Goal: Information Seeking & Learning: Understand process/instructions

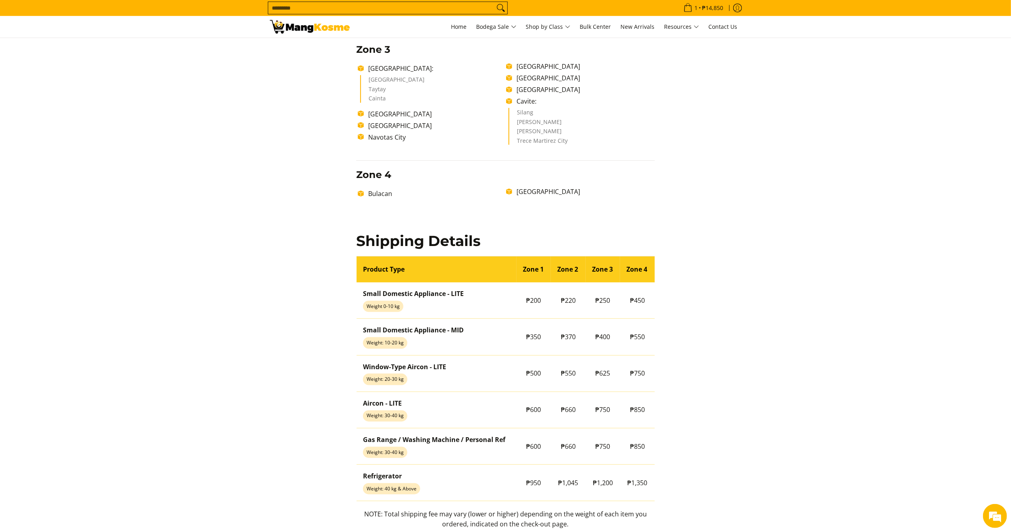
scroll to position [482, 0]
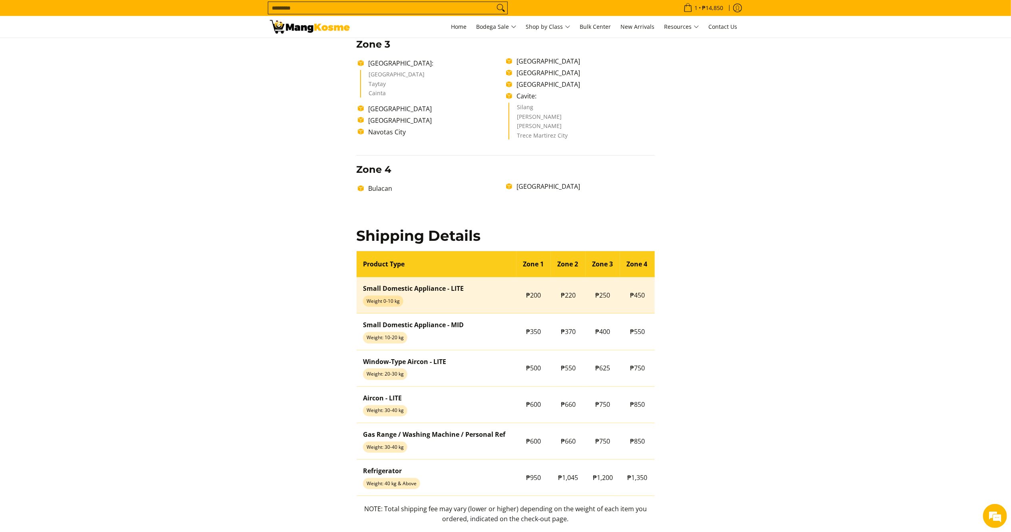
click at [601, 297] on span "₱250" at bounding box center [602, 295] width 15 height 9
click at [600, 297] on span "₱250" at bounding box center [602, 295] width 15 height 9
click at [601, 297] on span "₱250" at bounding box center [602, 295] width 15 height 9
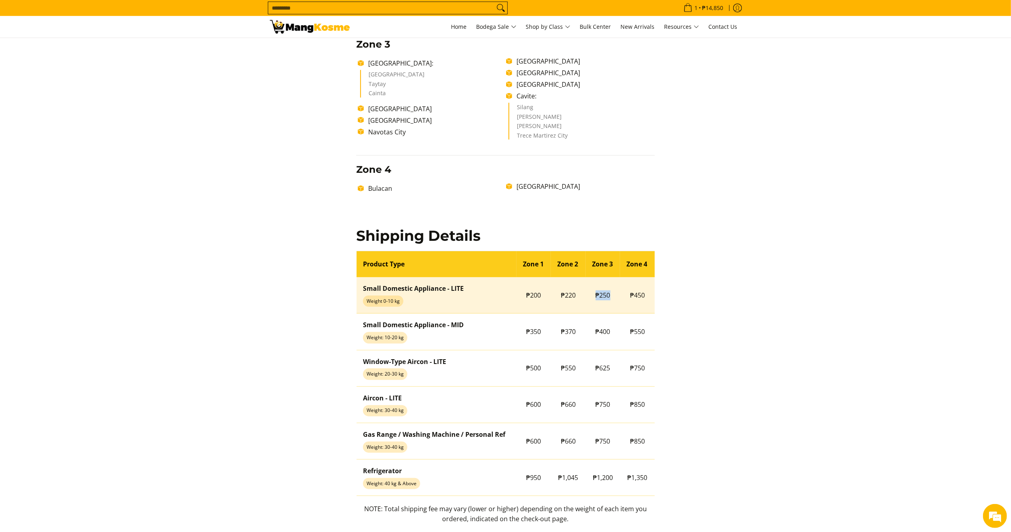
click at [601, 297] on span "₱250" at bounding box center [602, 295] width 15 height 9
copy tr "₱250"
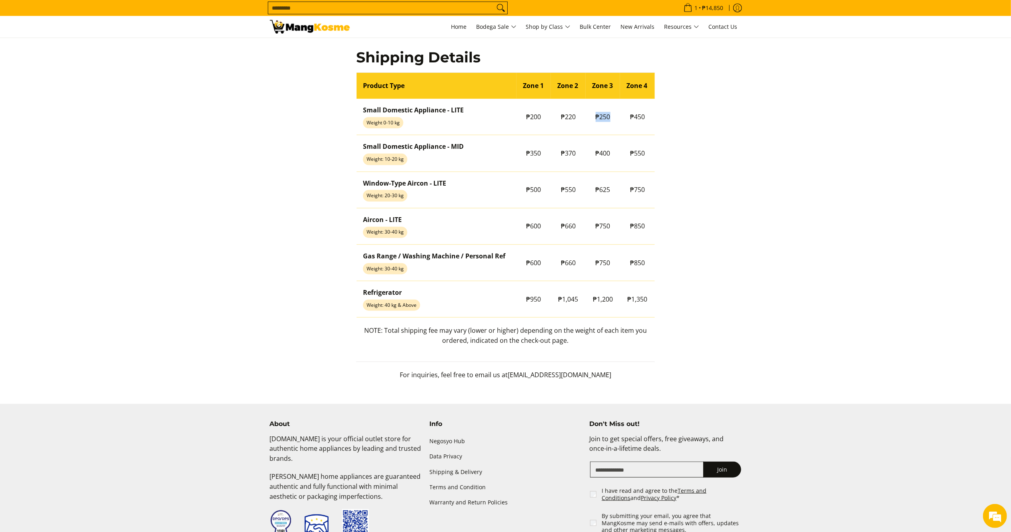
scroll to position [666, 0]
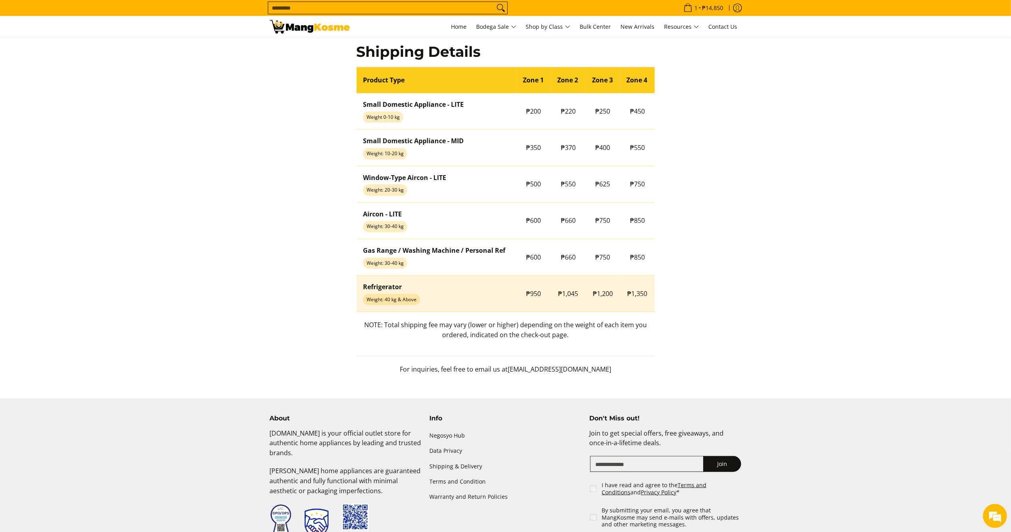
click at [611, 291] on span "₱1,200" at bounding box center [603, 293] width 20 height 9
copy tr "₱1,200"
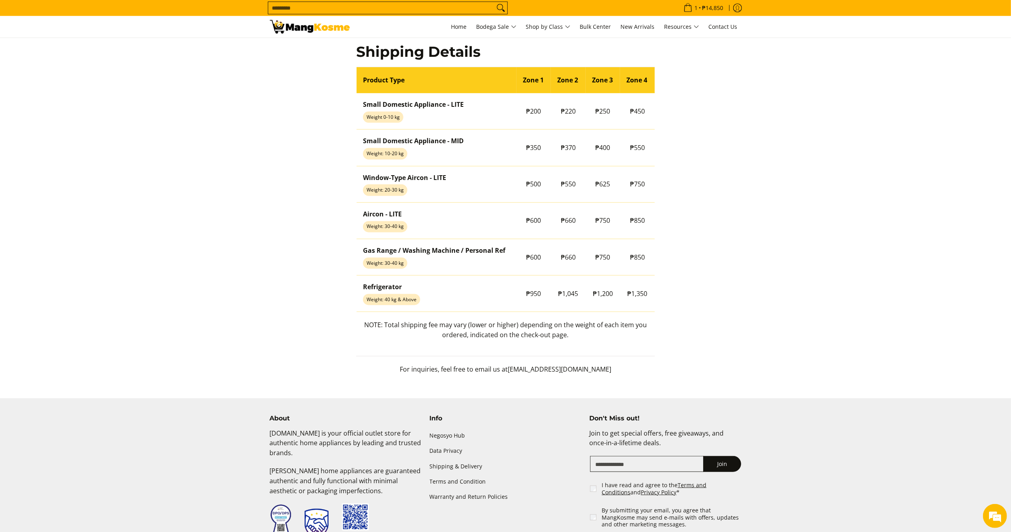
click at [478, 333] on p "NOTE: Total shipping fee may vary (lower or higher) depending on the weight of …" at bounding box center [505, 334] width 299 height 28
copy p "NOTE: Total shipping fee may vary (lower or higher) depending on the weight of …"
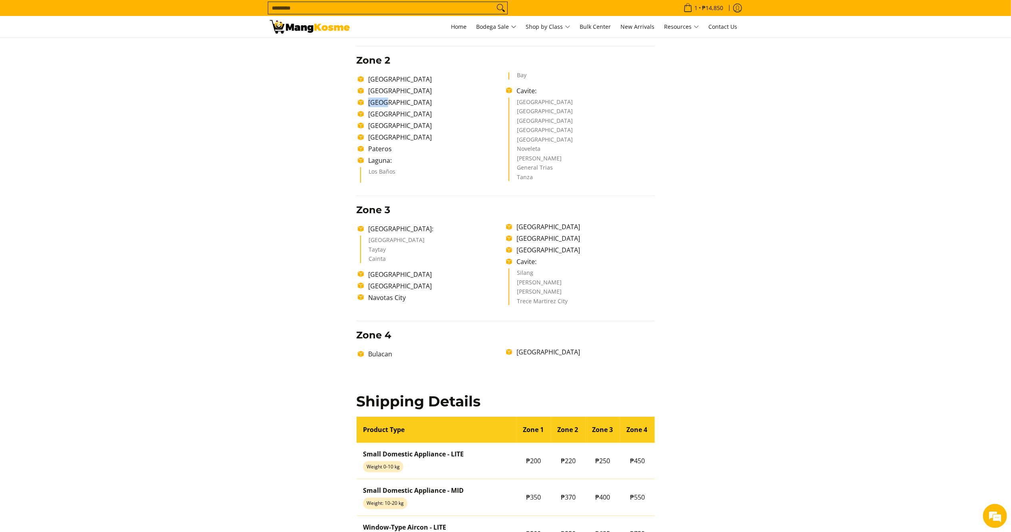
scroll to position [510, 0]
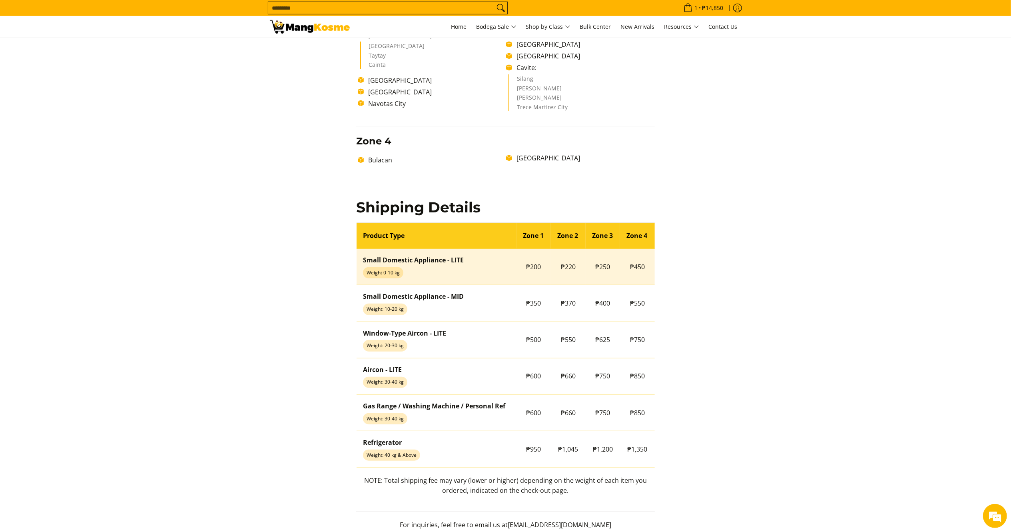
click at [566, 267] on span "₱220" at bounding box center [568, 266] width 15 height 9
click at [567, 267] on span "₱220" at bounding box center [568, 266] width 15 height 9
copy tr "₱220"
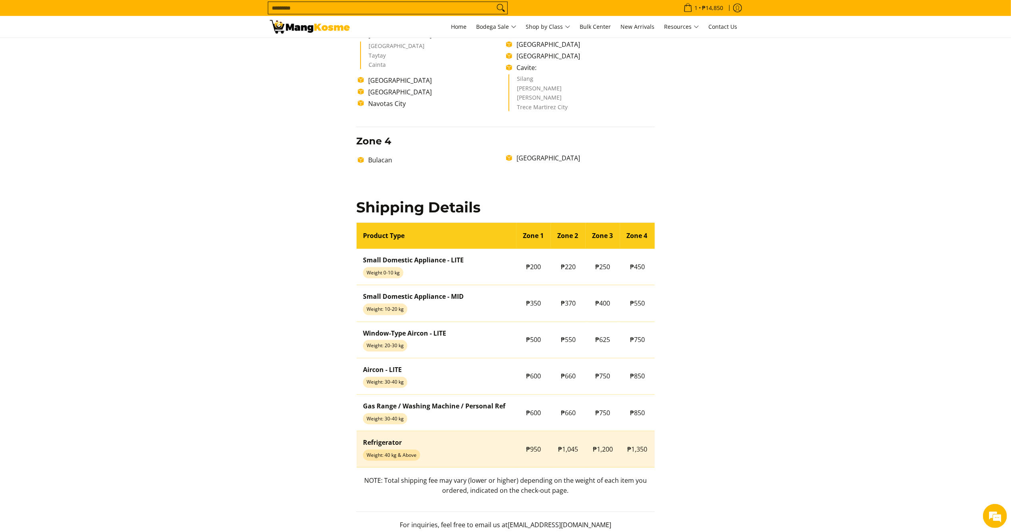
click at [571, 447] on span "₱1,045" at bounding box center [568, 448] width 20 height 9
copy tr "₱1,045"
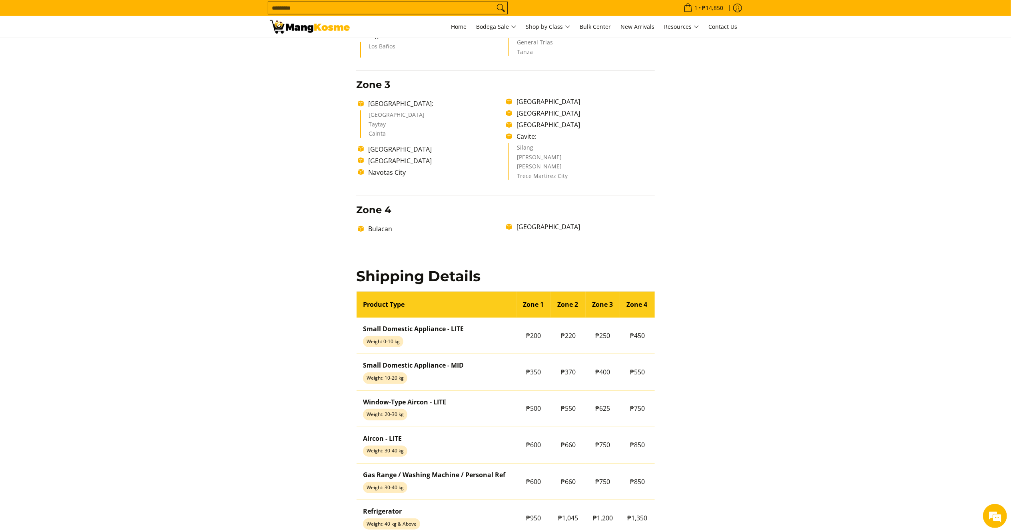
scroll to position [447, 0]
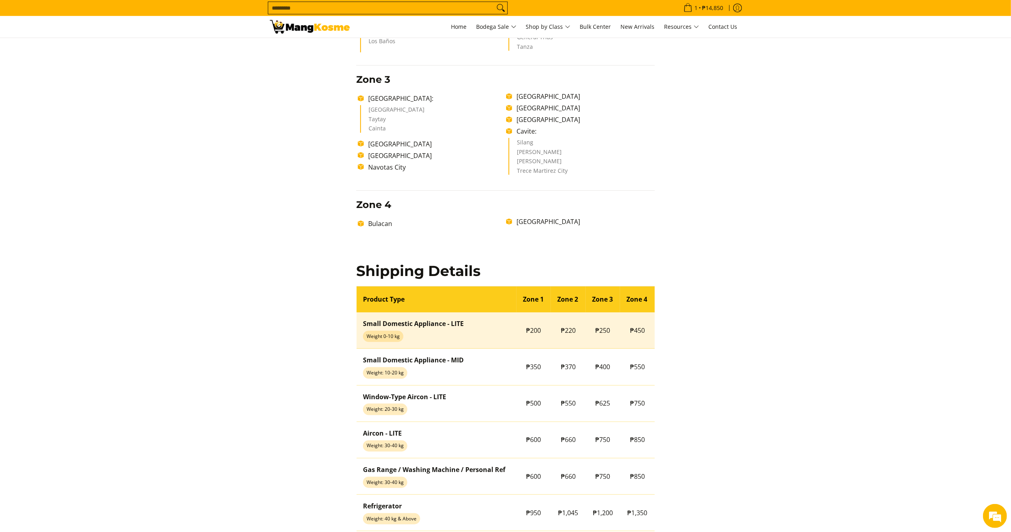
click at [601, 330] on span "₱250" at bounding box center [602, 330] width 15 height 9
copy tr "₱250"
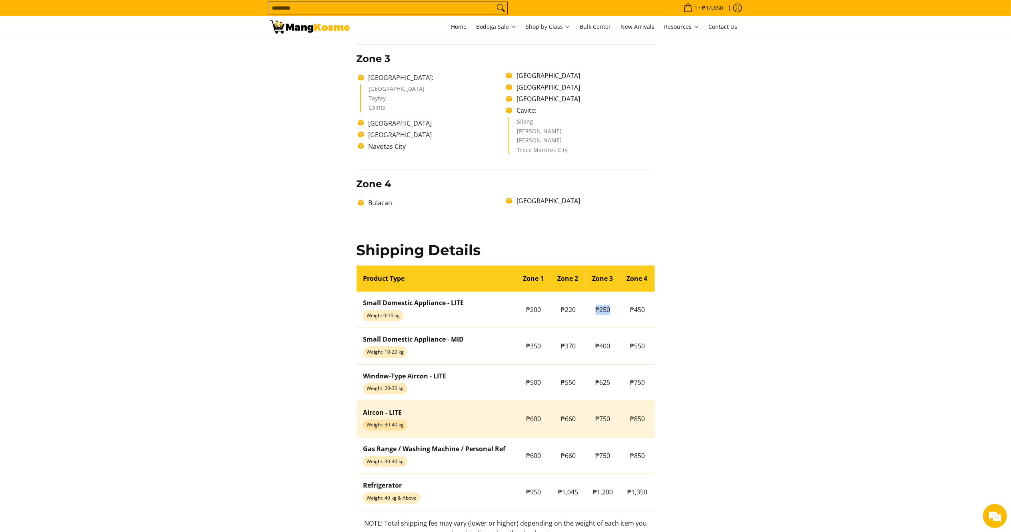
scroll to position [527, 0]
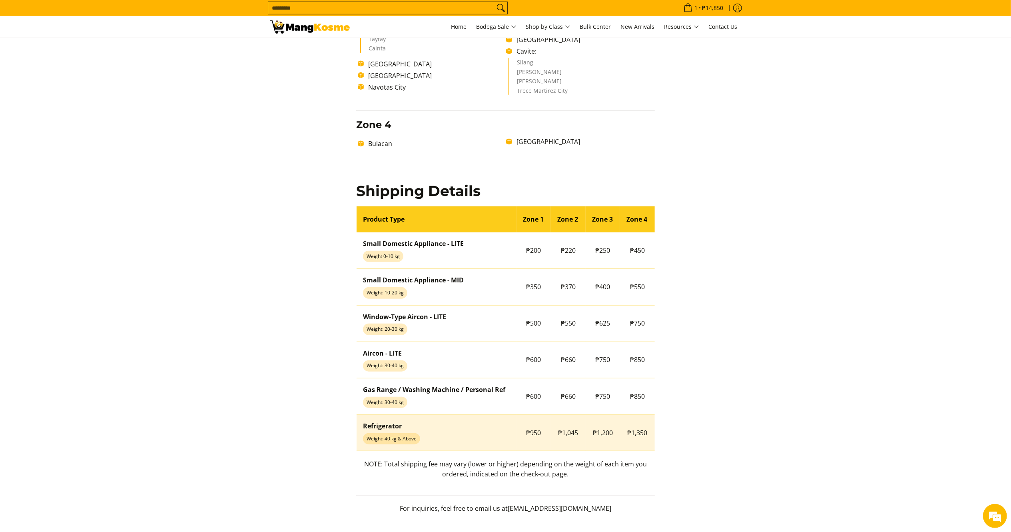
click at [603, 434] on span "₱1,200" at bounding box center [603, 432] width 20 height 9
copy tr "₱1,200"
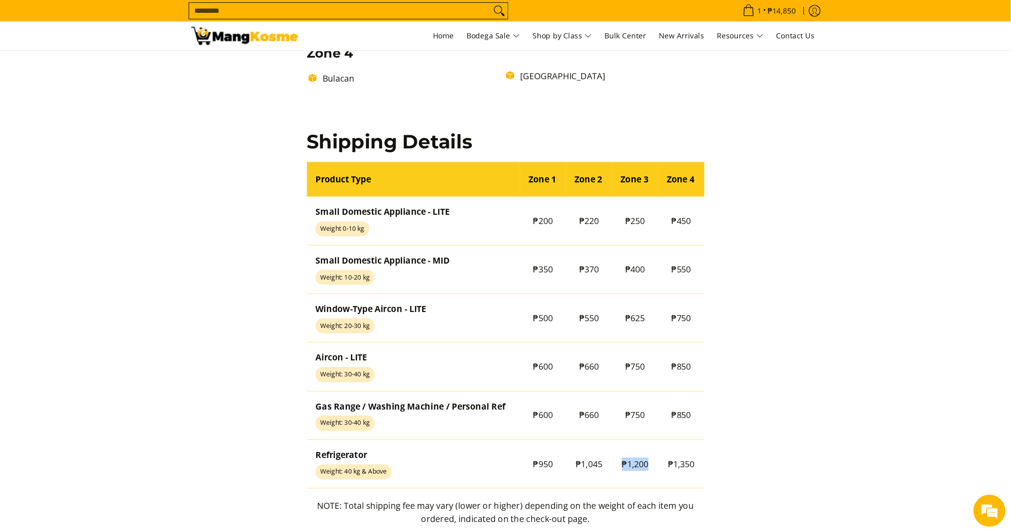
scroll to position [595, 0]
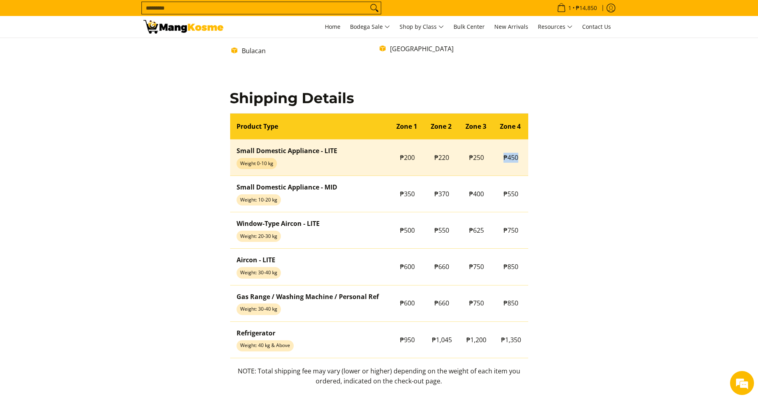
drag, startPoint x: 520, startPoint y: 157, endPoint x: 502, endPoint y: 158, distance: 18.4
click at [502, 158] on td "₱450" at bounding box center [511, 157] width 35 height 36
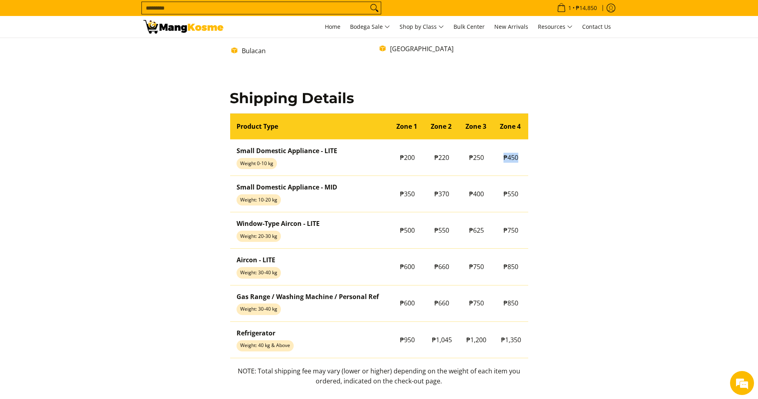
copy span "₱450"
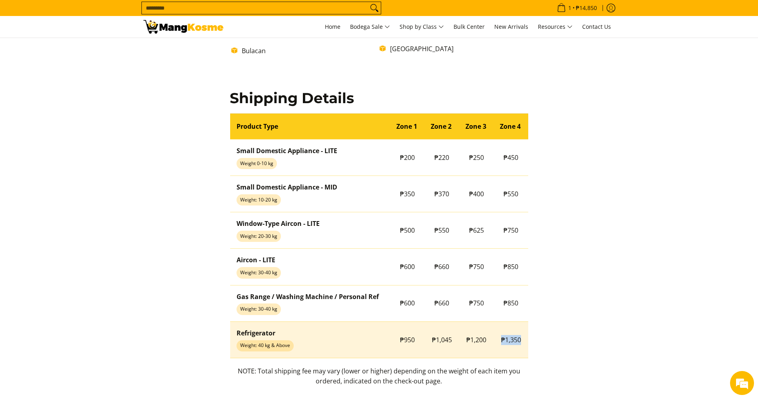
drag, startPoint x: 520, startPoint y: 339, endPoint x: 501, endPoint y: 337, distance: 18.9
click at [501, 337] on td "₱1,350" at bounding box center [511, 339] width 35 height 36
copy span "₱1,350"
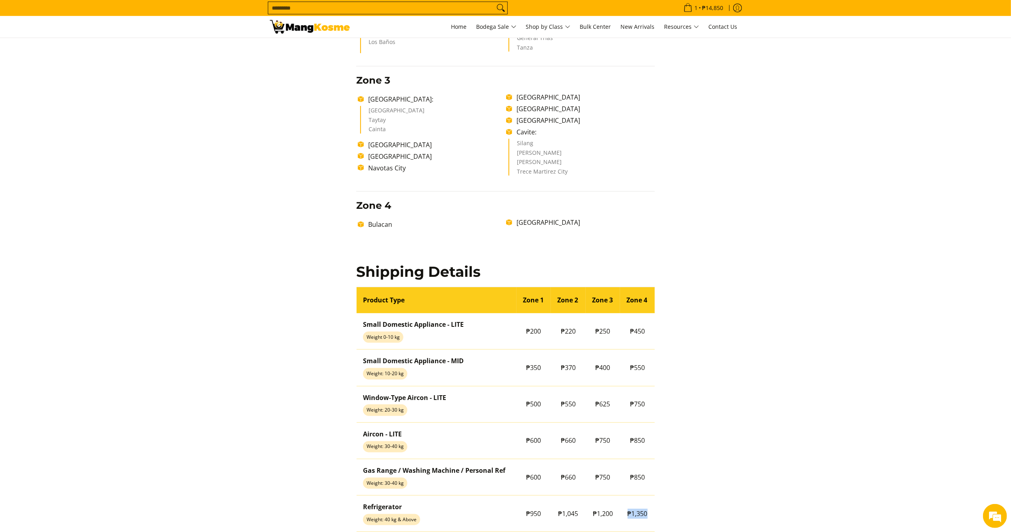
scroll to position [469, 0]
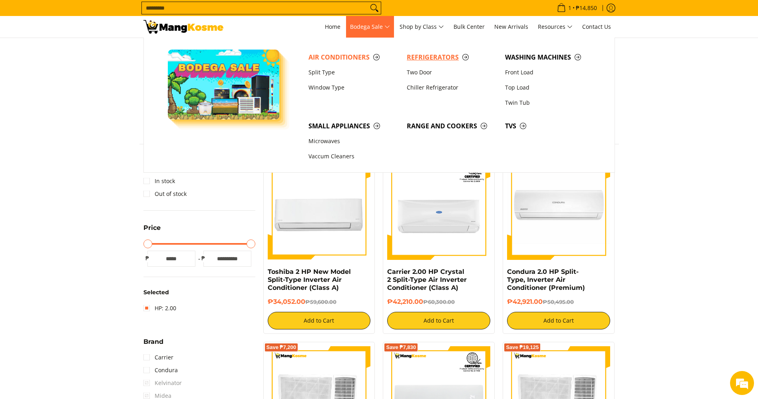
drag, startPoint x: 420, startPoint y: 55, endPoint x: 627, endPoint y: 40, distance: 207.6
click at [420, 55] on span "Refrigerators" at bounding box center [452, 57] width 90 height 10
